Goal: Task Accomplishment & Management: Complete application form

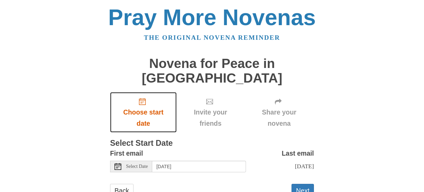
click at [143, 98] on icon "Choose start date" at bounding box center [142, 101] width 7 height 7
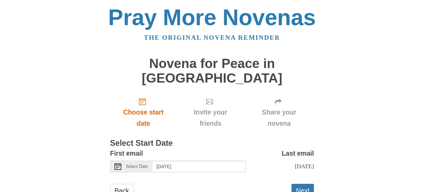
click at [121, 161] on div "Select Date" at bounding box center [131, 167] width 42 height 12
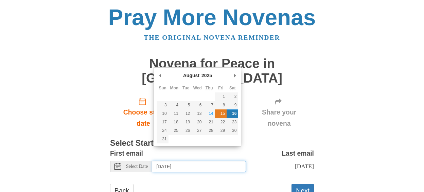
type input "[DATE]"
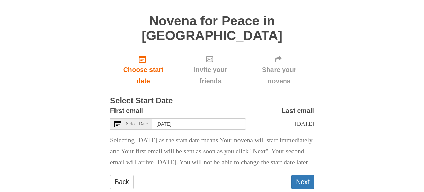
scroll to position [55, 0]
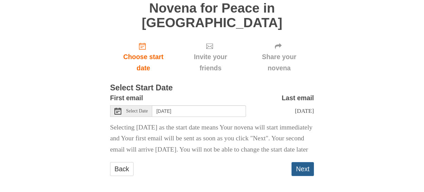
click at [302, 164] on button "Next" at bounding box center [302, 169] width 22 height 14
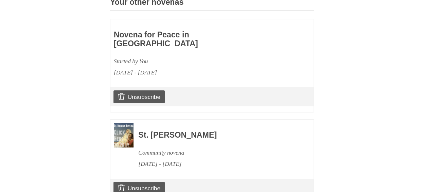
scroll to position [347, 0]
